Goal: Information Seeking & Learning: Find specific fact

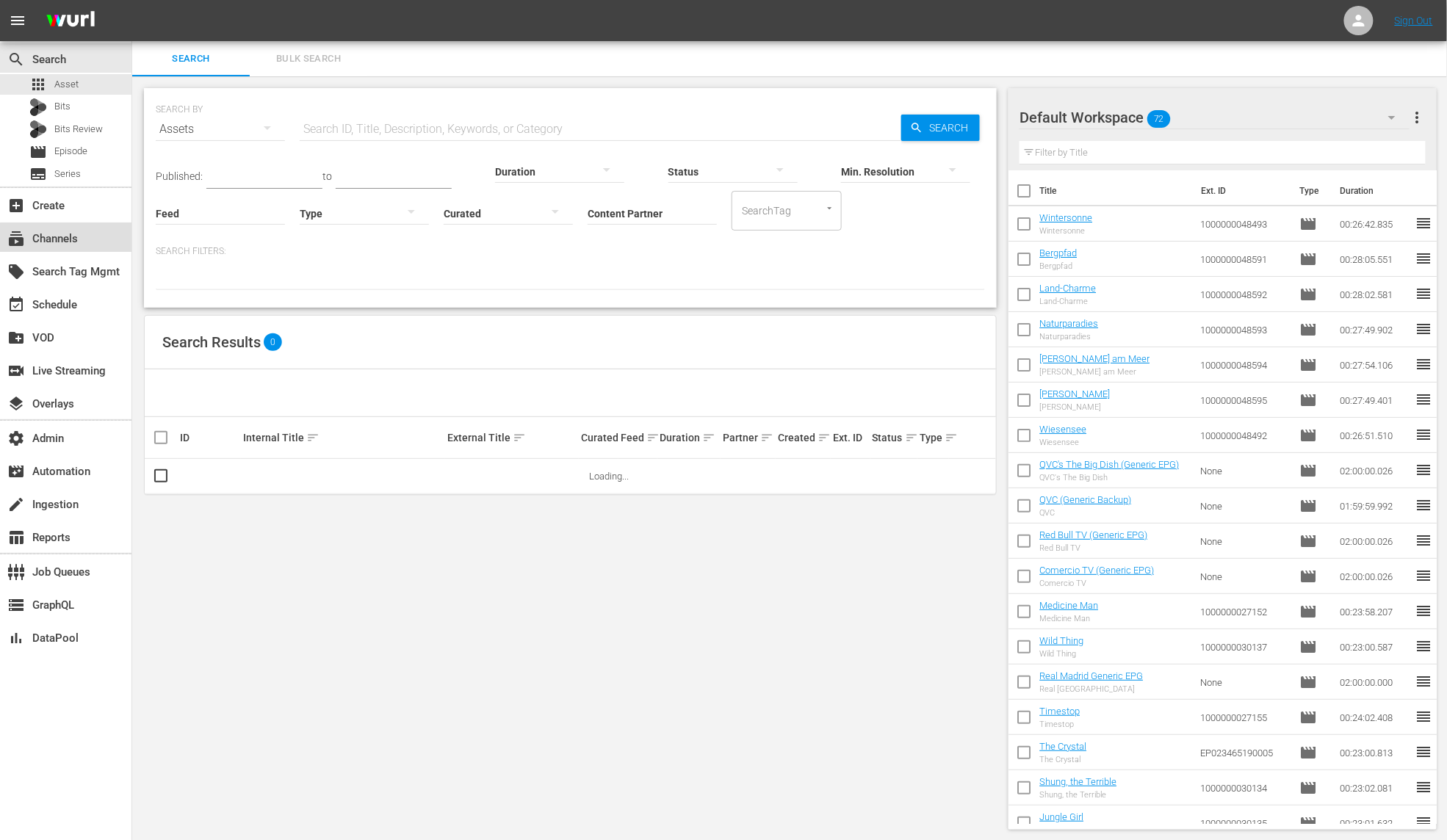
click at [80, 243] on div "subscriptions Channels" at bounding box center [66, 237] width 131 height 30
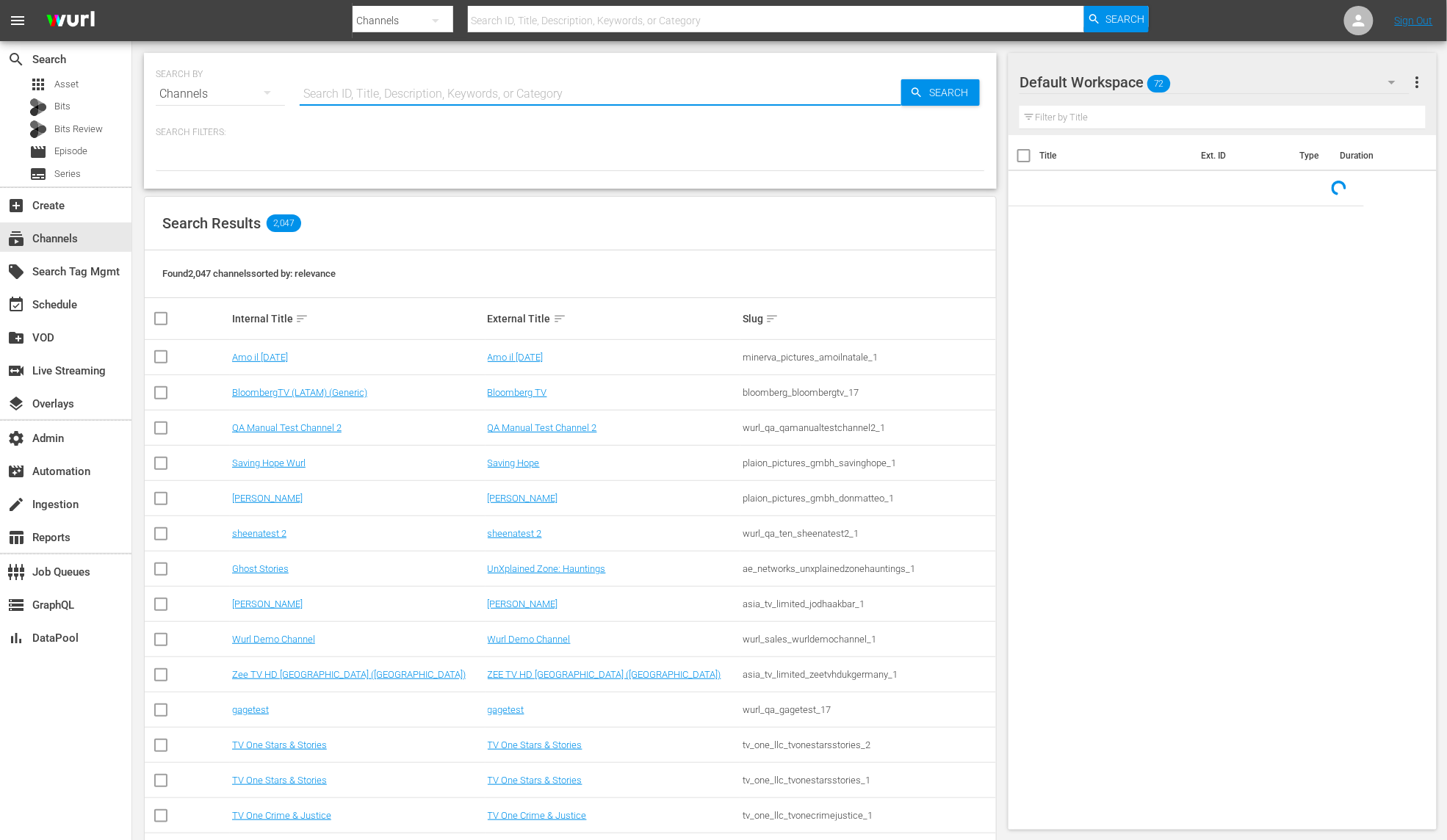
click at [339, 92] on input "text" at bounding box center [600, 94] width 602 height 35
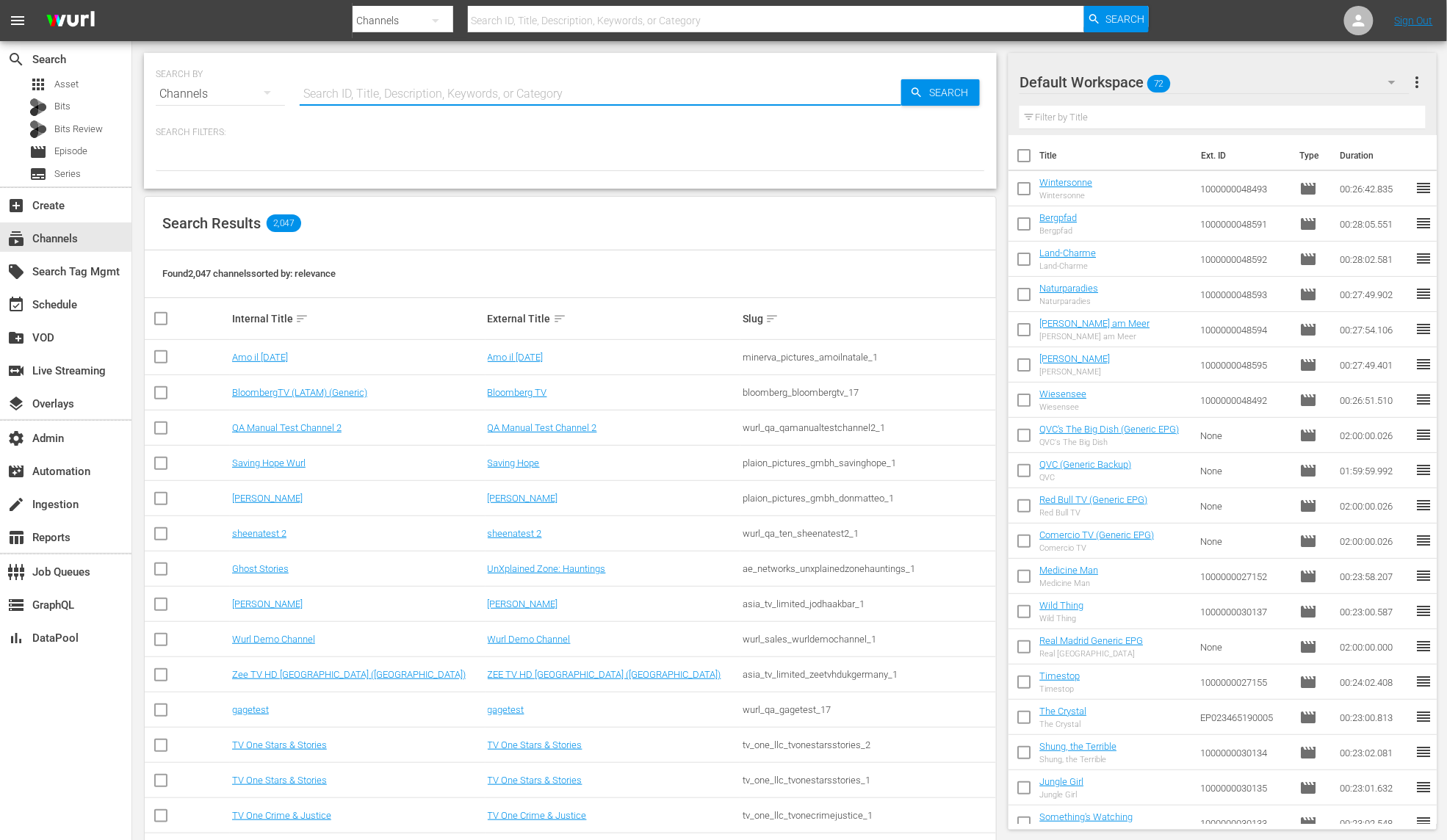
paste input "global_fan_tv_gfnsoccer_1"
type input "global_fan_tv_gfnsoccer_1"
click at [950, 92] on span "Search" at bounding box center [951, 92] width 56 height 27
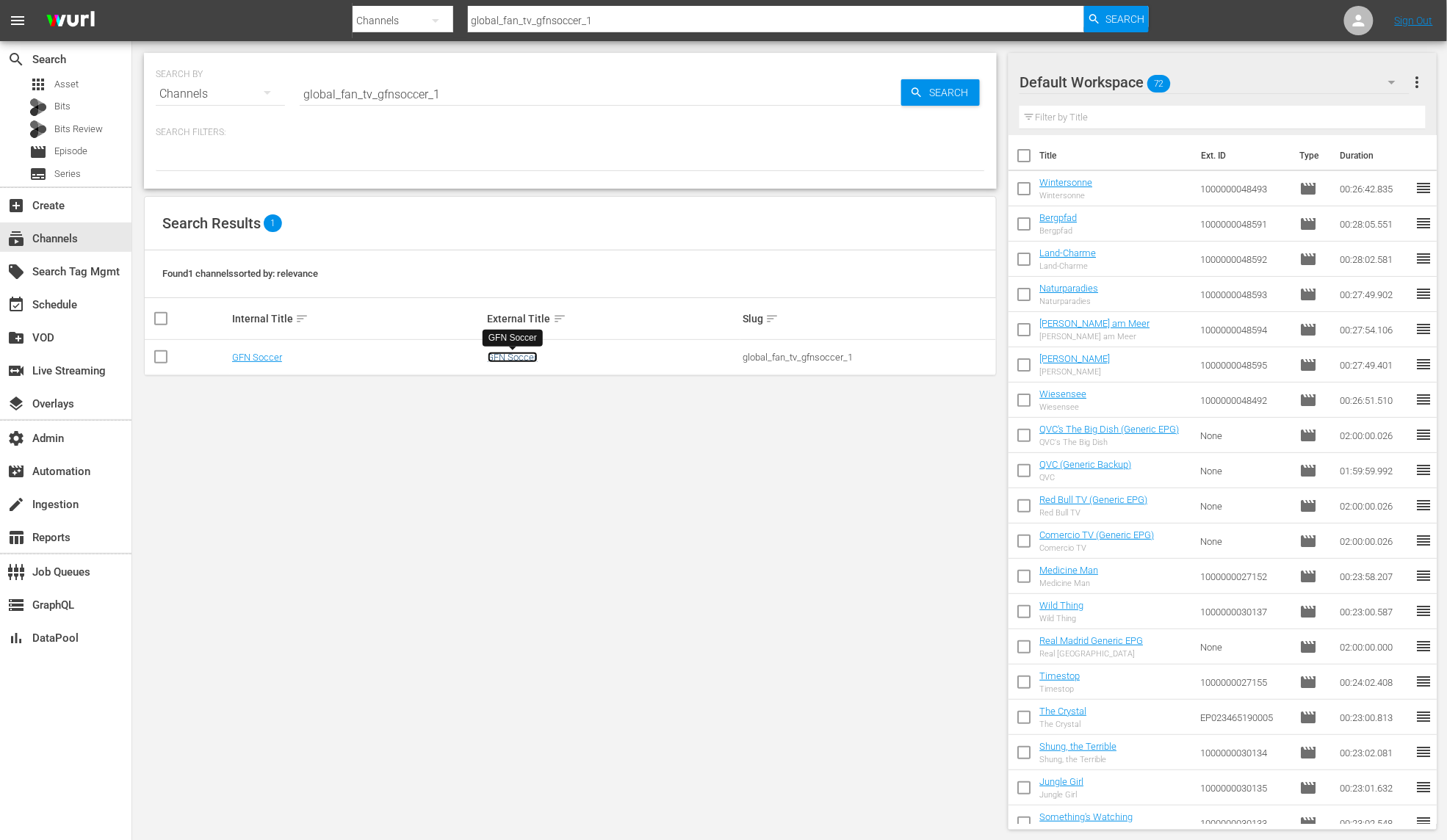
click at [527, 359] on link "GFN Soccer" at bounding box center [513, 358] width 50 height 11
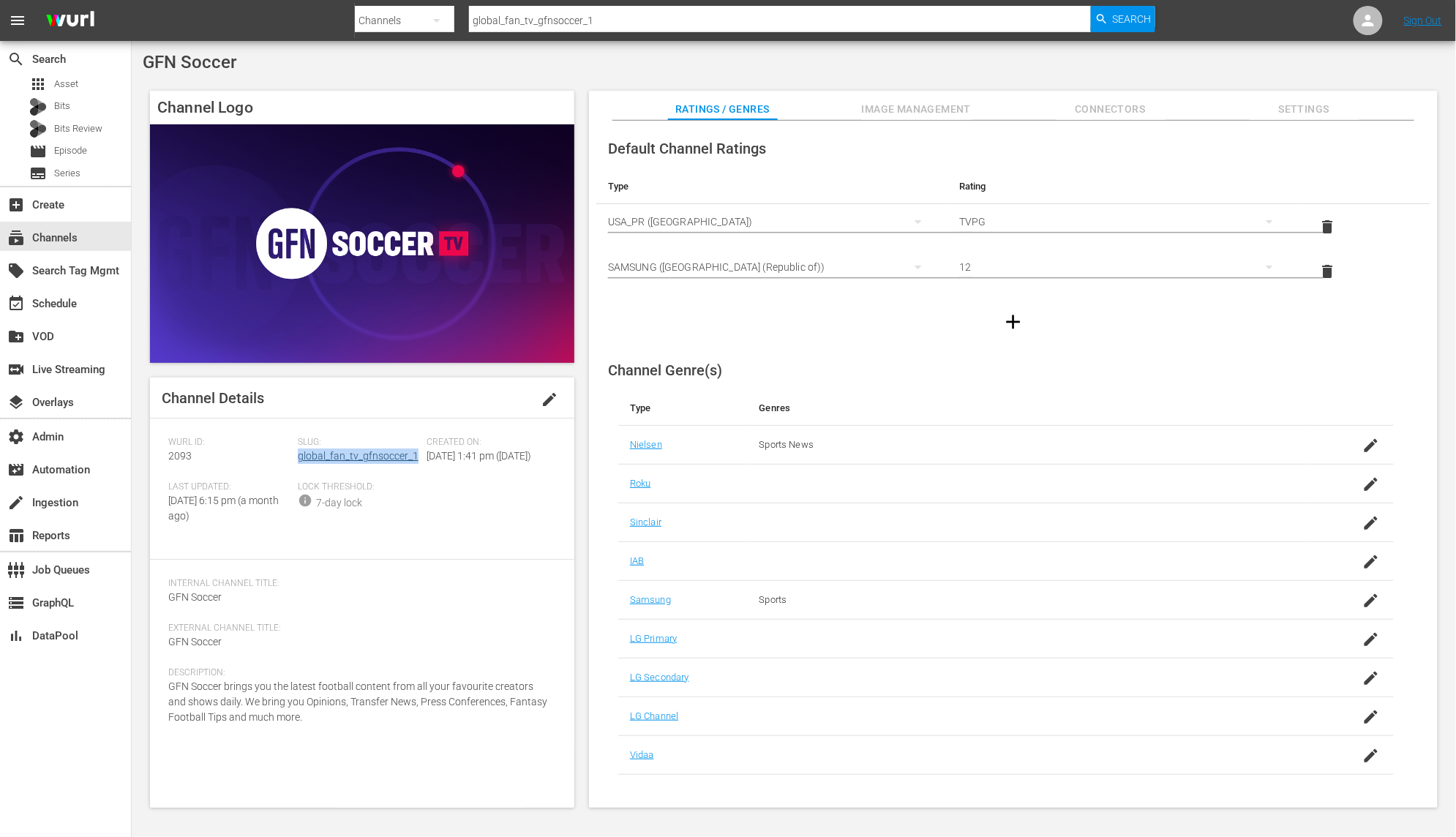
drag, startPoint x: 418, startPoint y: 454, endPoint x: 297, endPoint y: 455, distance: 121.0
click at [297, 455] on div "Slug: global_fan_tv_gfnsoccer_1" at bounding box center [362, 459] width 130 height 44
copy link "global_fan_tv_gfnsoccer_1"
drag, startPoint x: 195, startPoint y: 455, endPoint x: 148, endPoint y: 459, distance: 47.2
click at [148, 459] on div "Channel Logo Channel Details edit [PERSON_NAME] ID: 2093 Slug: global_fan_tv_gf…" at bounding box center [793, 442] width 1302 height 717
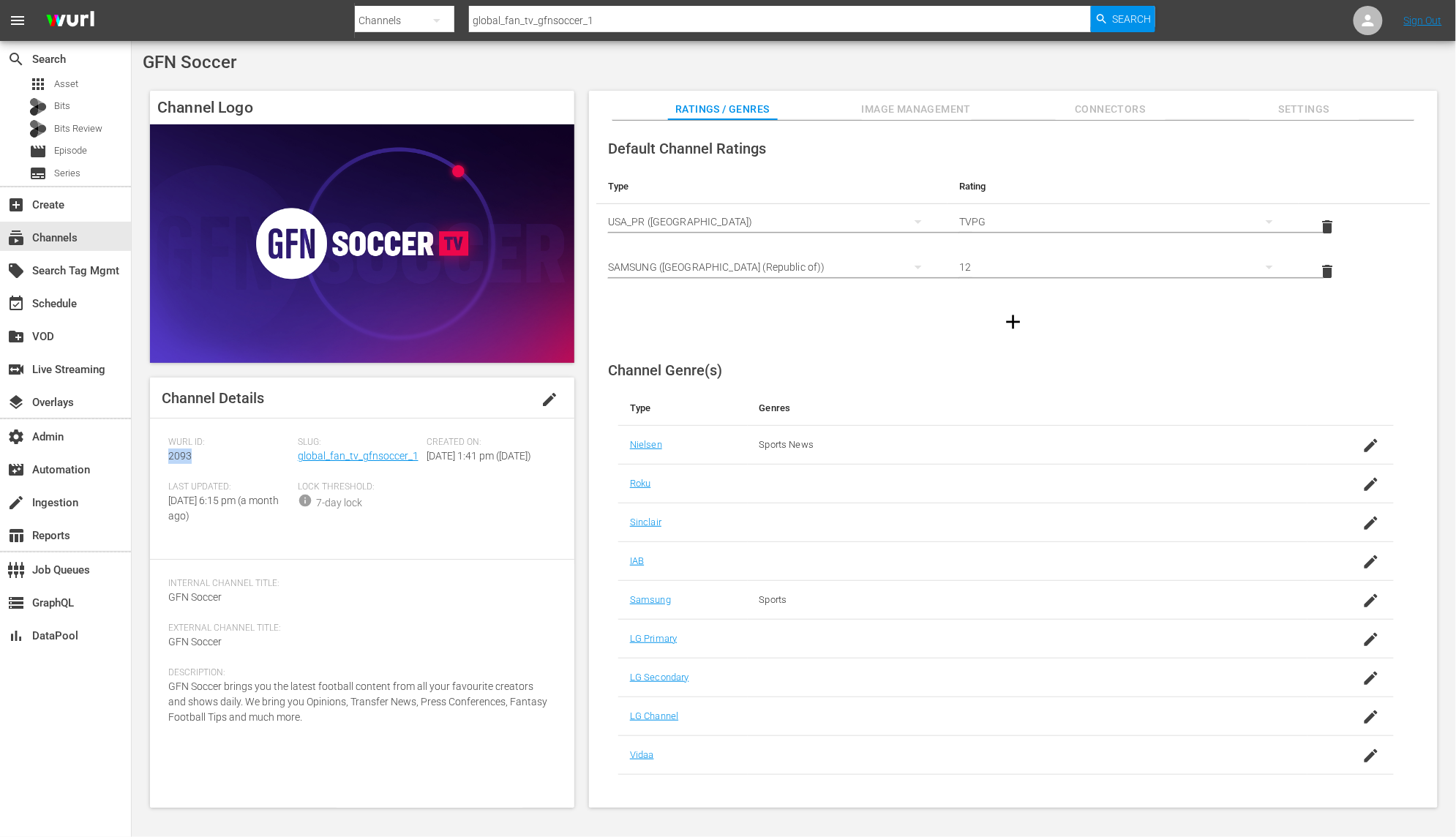
copy span "2093"
click at [847, 6] on input "global_fan_tv_gfnsoccer_1" at bounding box center [780, 20] width 622 height 35
drag, startPoint x: 790, startPoint y: 25, endPoint x: 445, endPoint y: 0, distance: 345.9
click at [445, 3] on div "Search By Channels Search ID, Title, Description, Keywords, or Category global_…" at bounding box center [755, 20] width 801 height 35
type input "gfn"
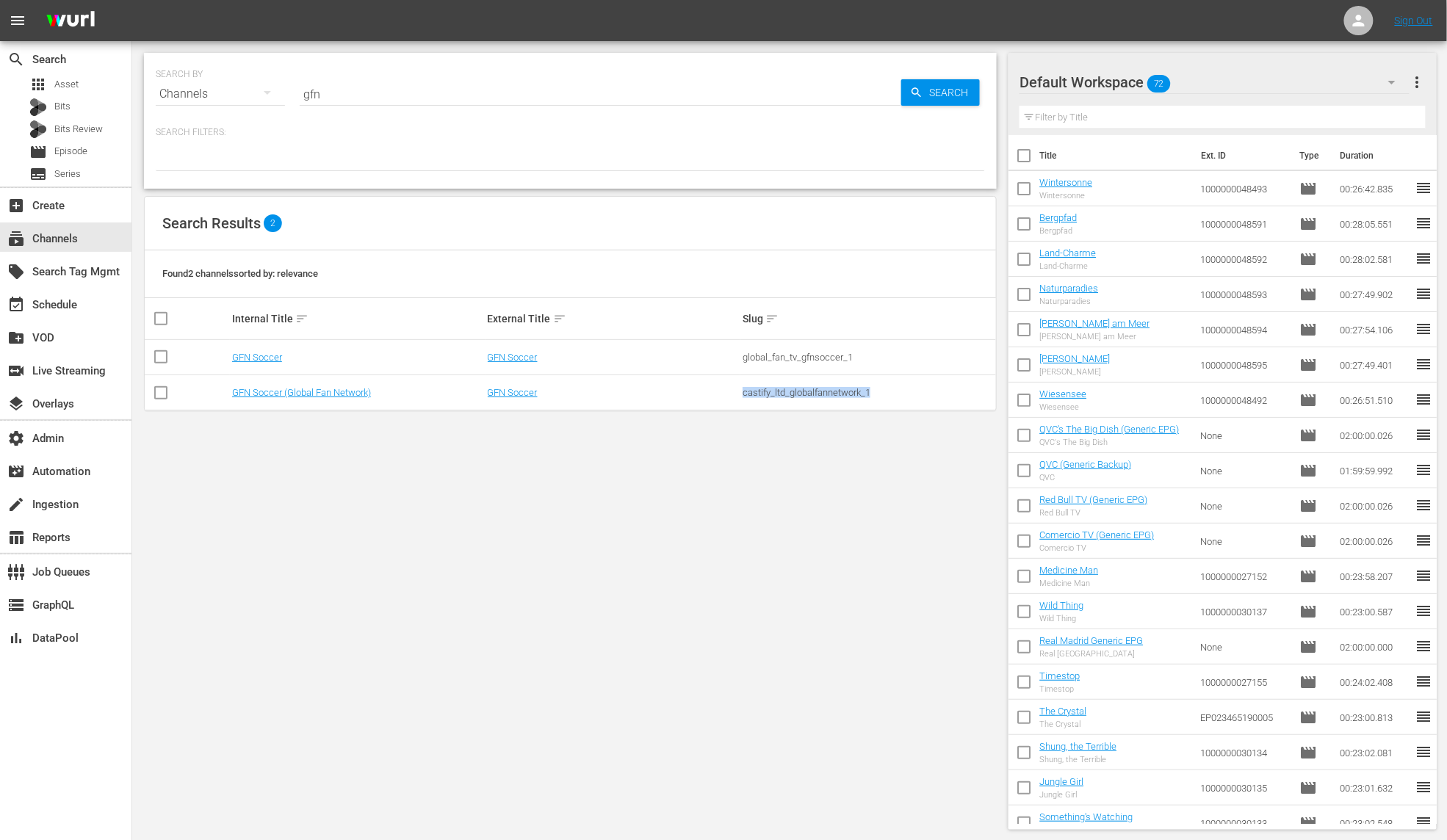
drag, startPoint x: 882, startPoint y: 396, endPoint x: 741, endPoint y: 396, distance: 141.0
click at [741, 396] on td "castify_ltd_globalfannetwork_1" at bounding box center [868, 393] width 256 height 35
copy div "castify_ltd_globalfannetwork_1"
click at [522, 360] on link "GFN Soccer" at bounding box center [513, 358] width 50 height 11
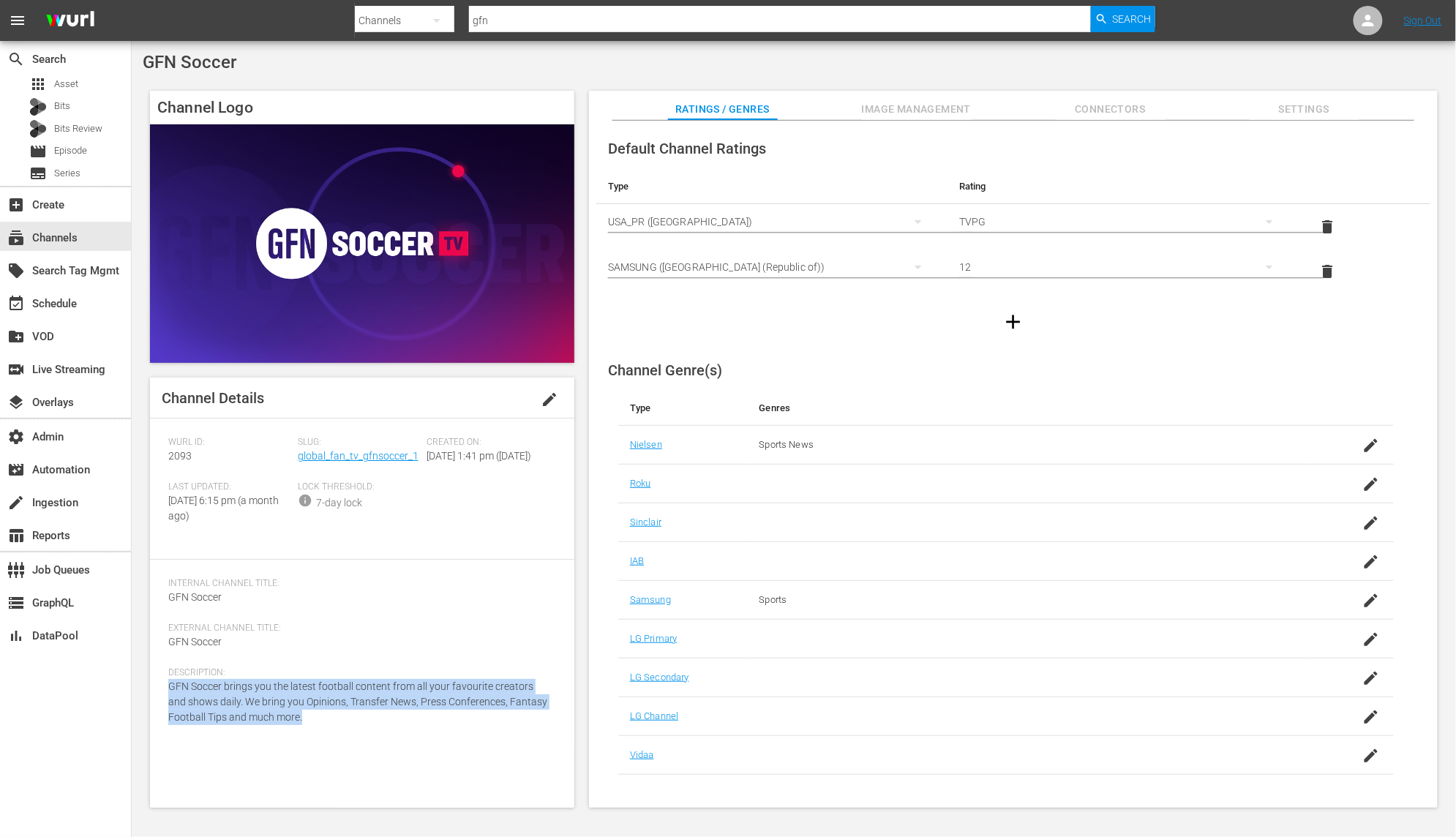
drag, startPoint x: 318, startPoint y: 729, endPoint x: 162, endPoint y: 709, distance: 157.3
click at [162, 709] on div "Channel Details edit [PERSON_NAME] ID: 2093 Slug: global_fan_tv_gfnsoccer_1 Cre…" at bounding box center [362, 592] width 424 height 430
copy span "GFN Soccer brings you the latest football content from all your favourite creat…"
